Goal: Task Accomplishment & Management: Manage account settings

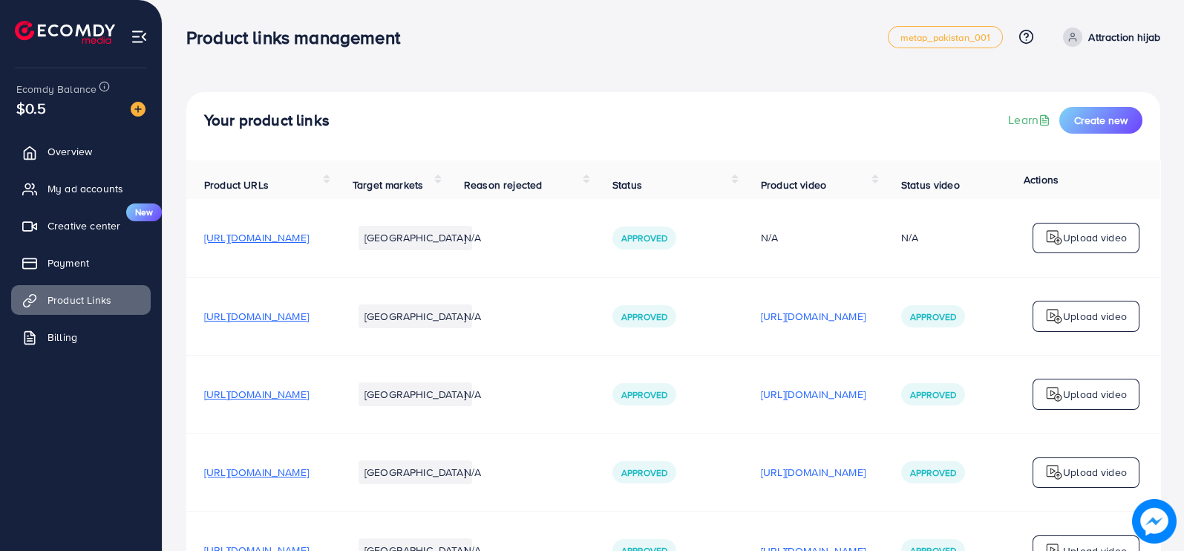
scroll to position [3846, 0]
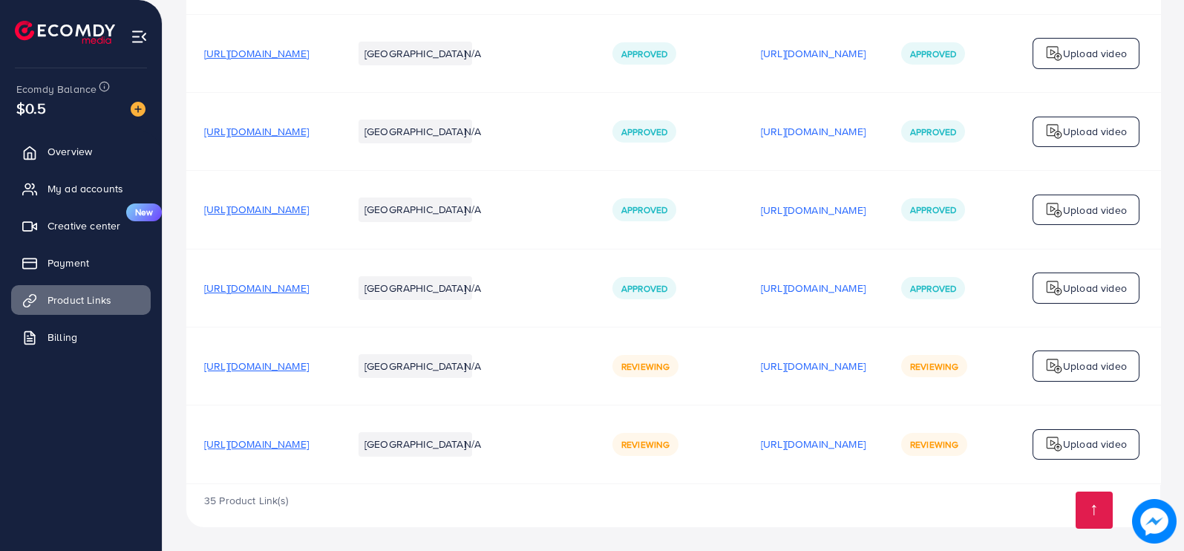
scroll to position [3846, 0]
click at [104, 187] on span "My ad accounts" at bounding box center [89, 188] width 76 height 15
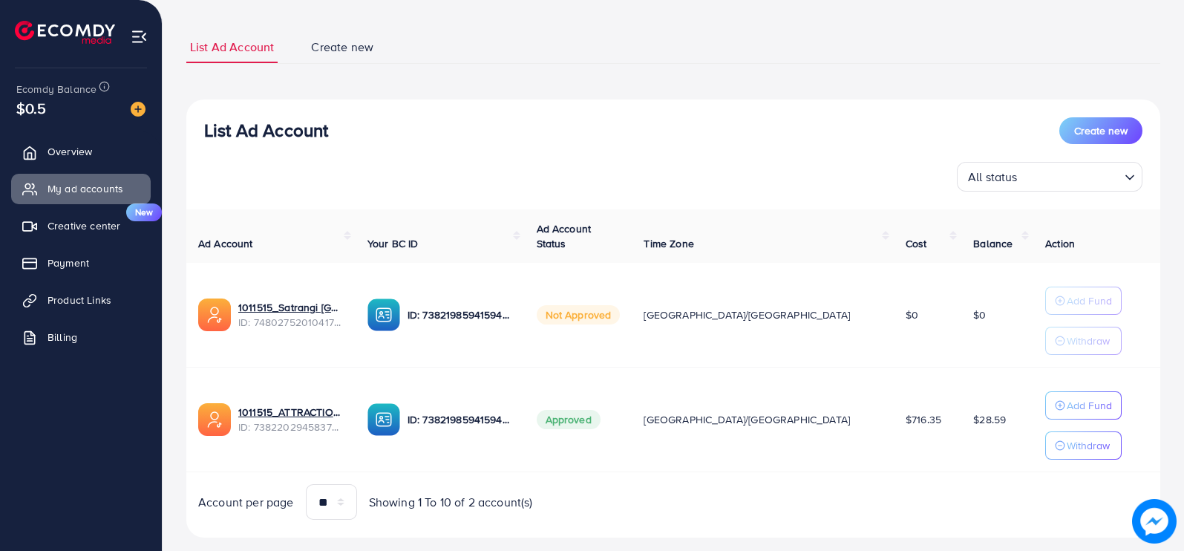
scroll to position [105, 0]
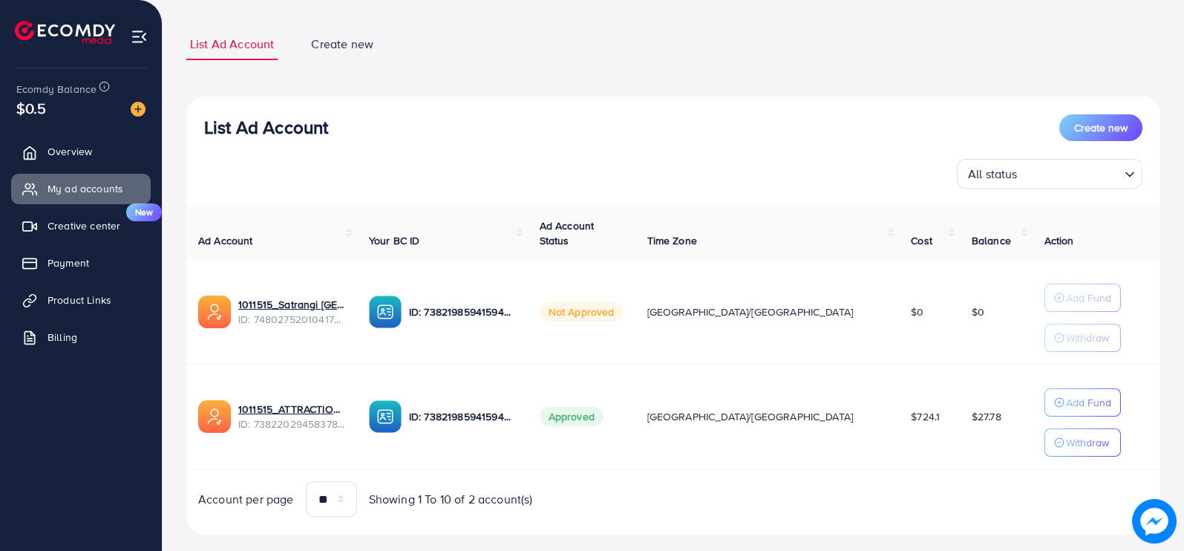
scroll to position [105, 0]
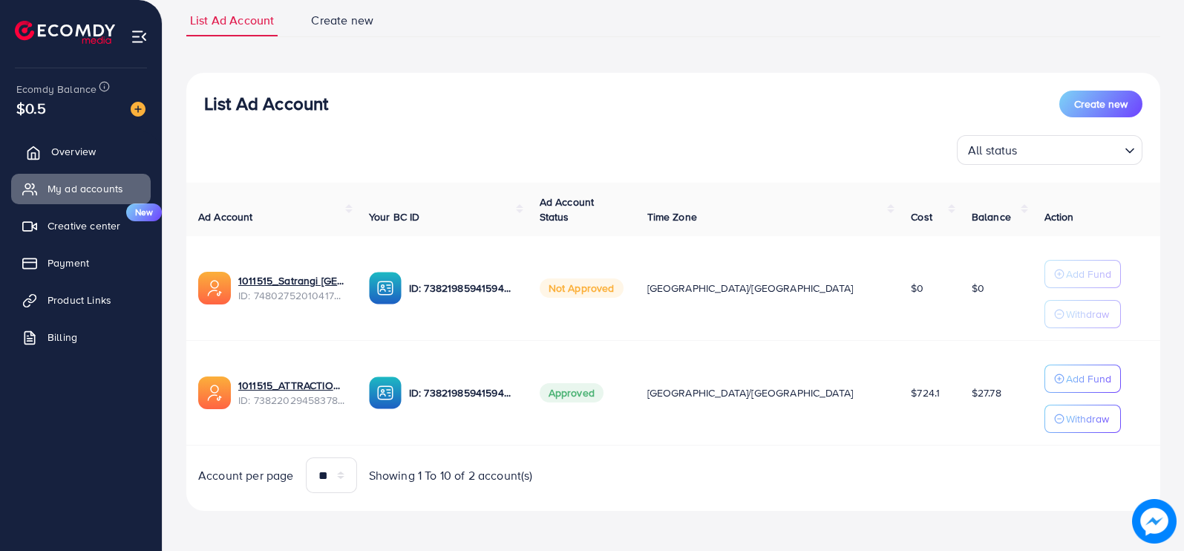
click at [38, 146] on icon at bounding box center [33, 152] width 15 height 15
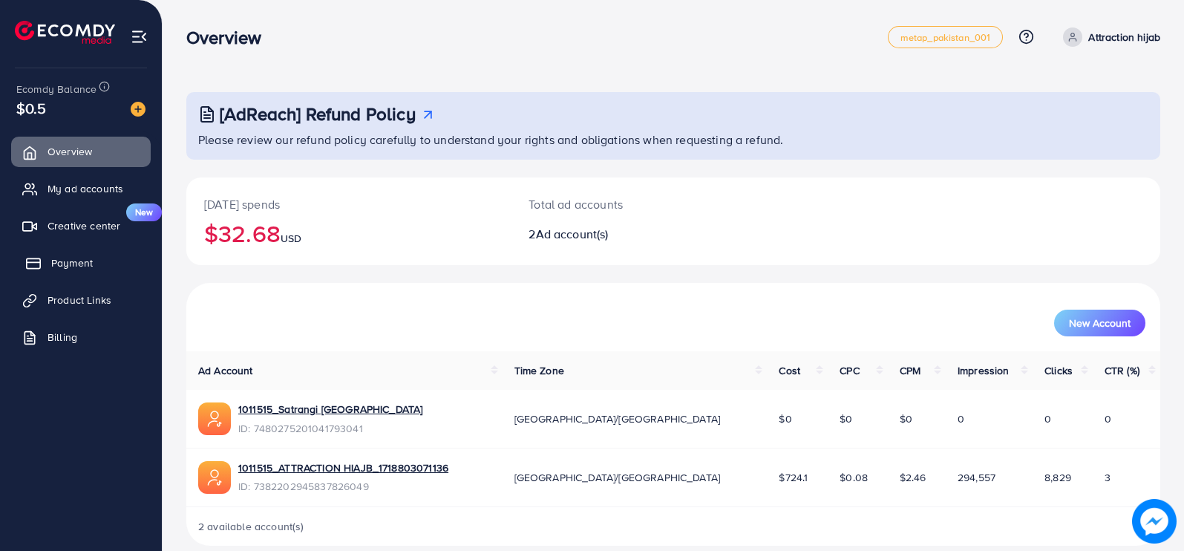
scroll to position [18, 0]
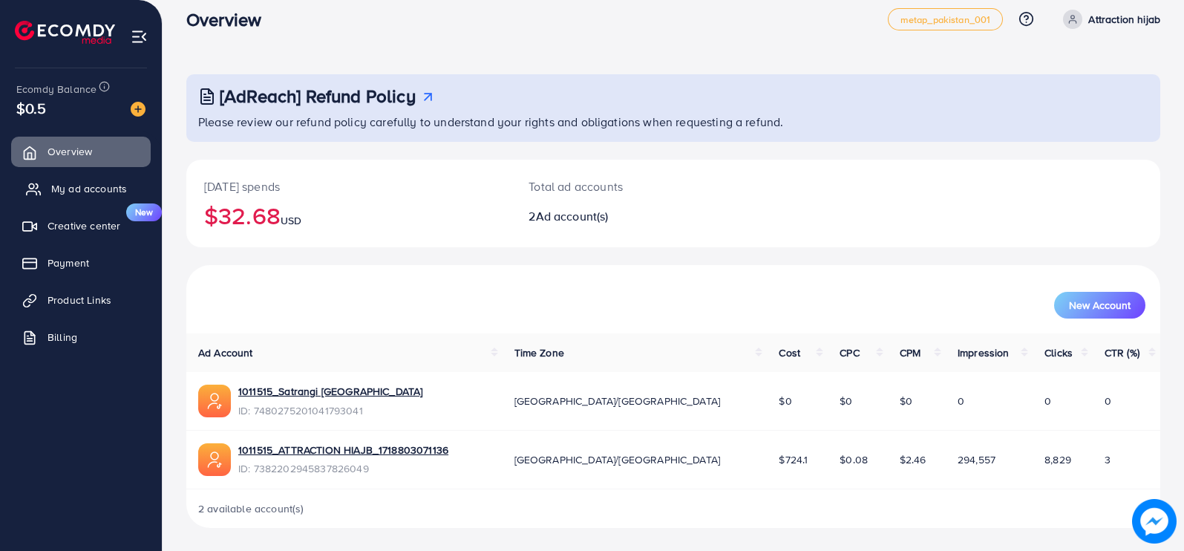
click at [95, 187] on span "My ad accounts" at bounding box center [89, 188] width 76 height 15
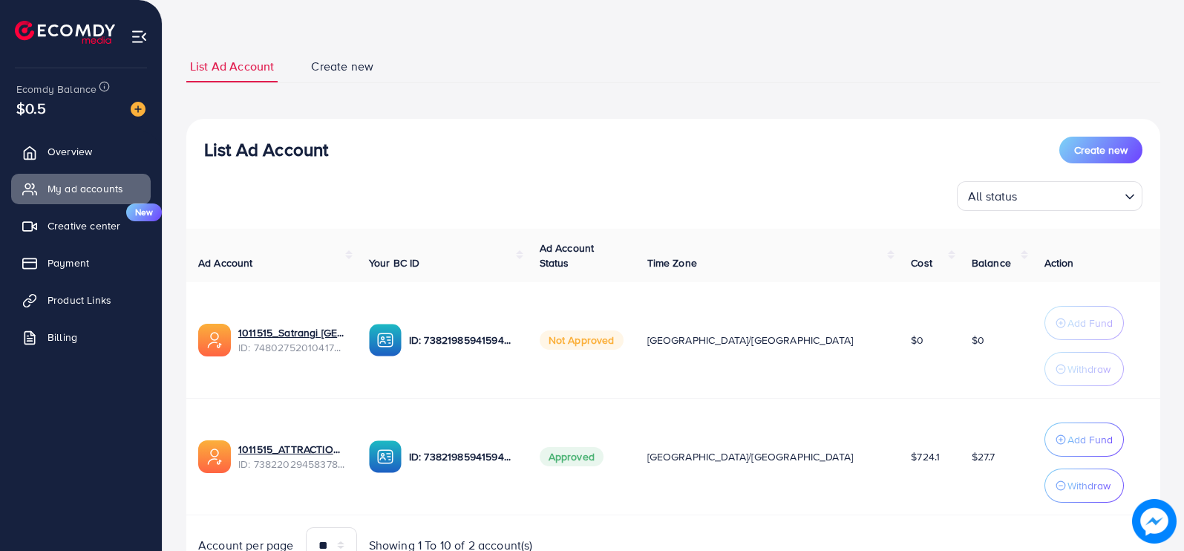
scroll to position [130, 0]
